Goal: Go to known website: Access a specific website the user already knows

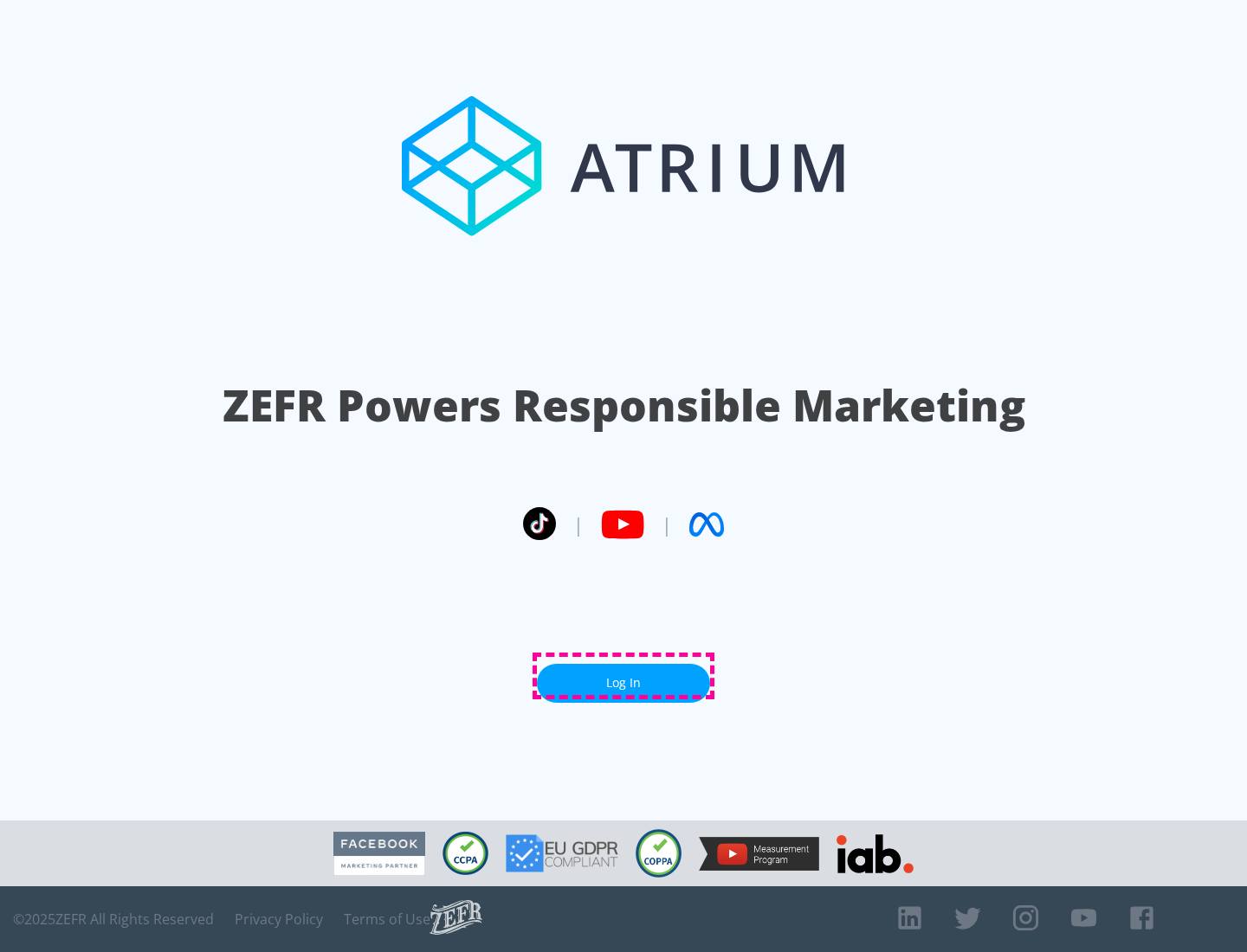
click at [624, 676] on link "Log In" at bounding box center [624, 684] width 173 height 39
